Goal: Navigation & Orientation: Find specific page/section

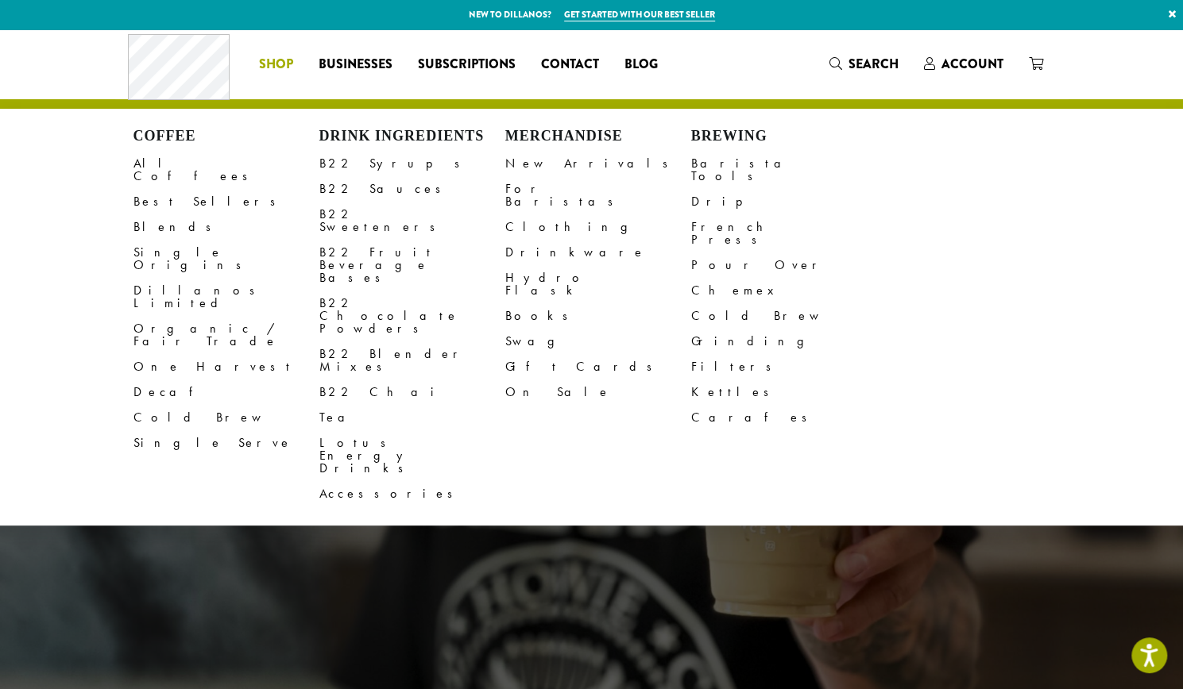
click at [284, 64] on span "Shop" at bounding box center [276, 65] width 34 height 20
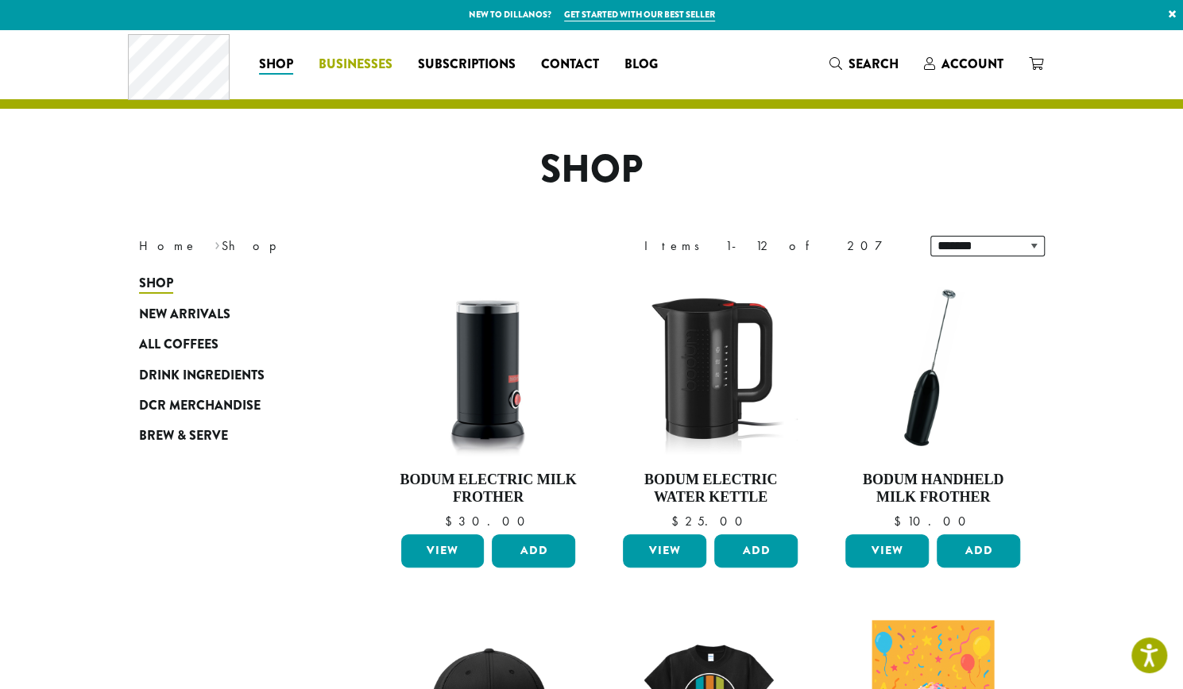
click at [354, 66] on span "Businesses" at bounding box center [355, 65] width 74 height 20
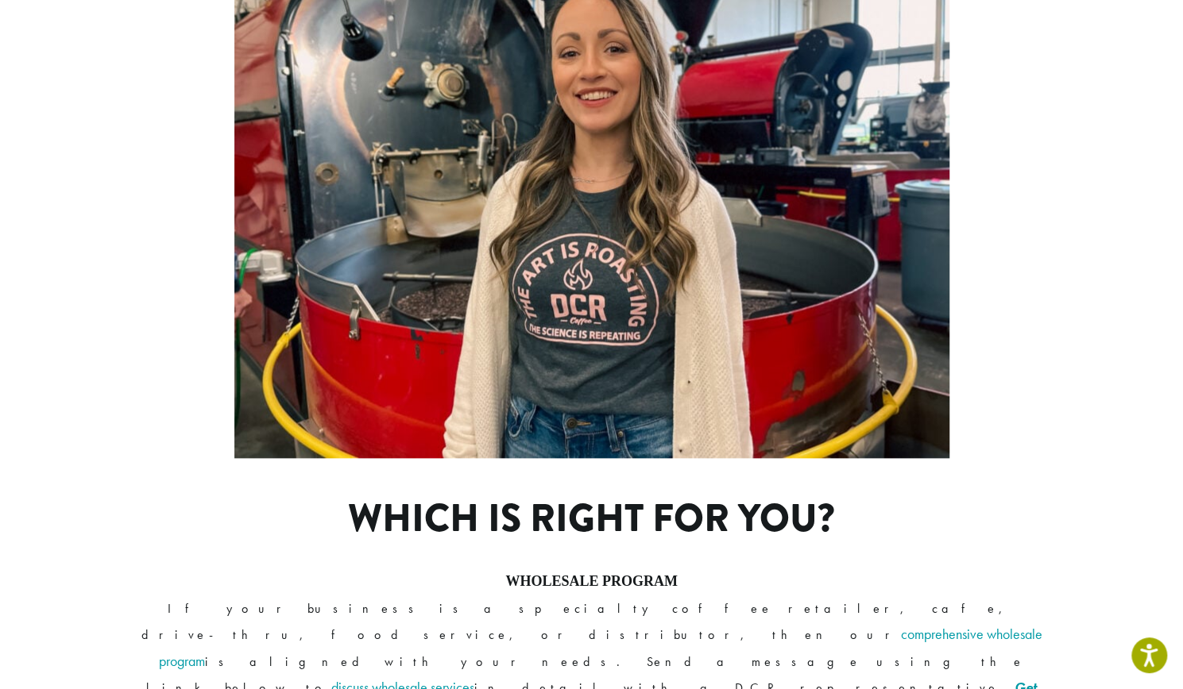
scroll to position [1159, 0]
